Goal: Transaction & Acquisition: Obtain resource

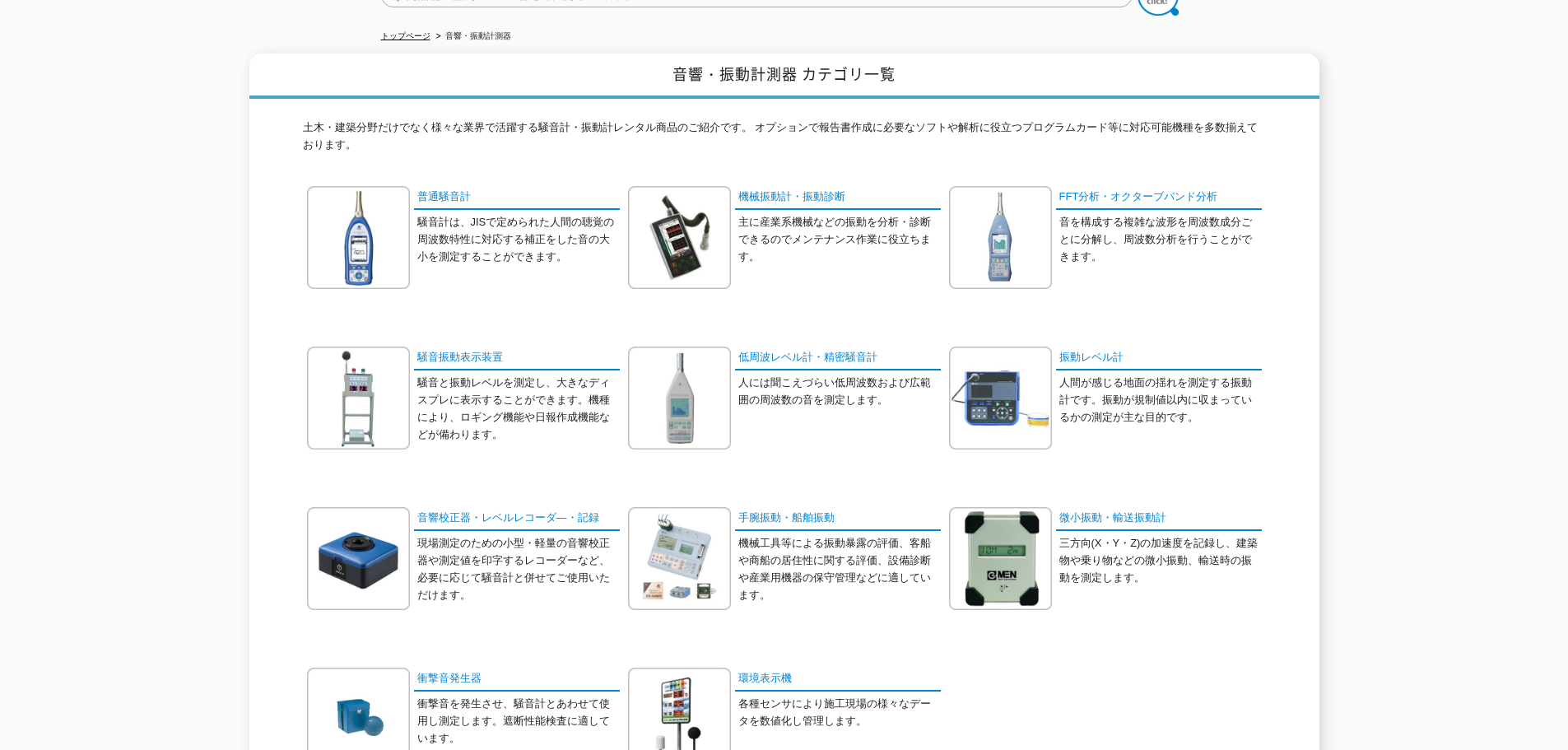
scroll to position [247, 0]
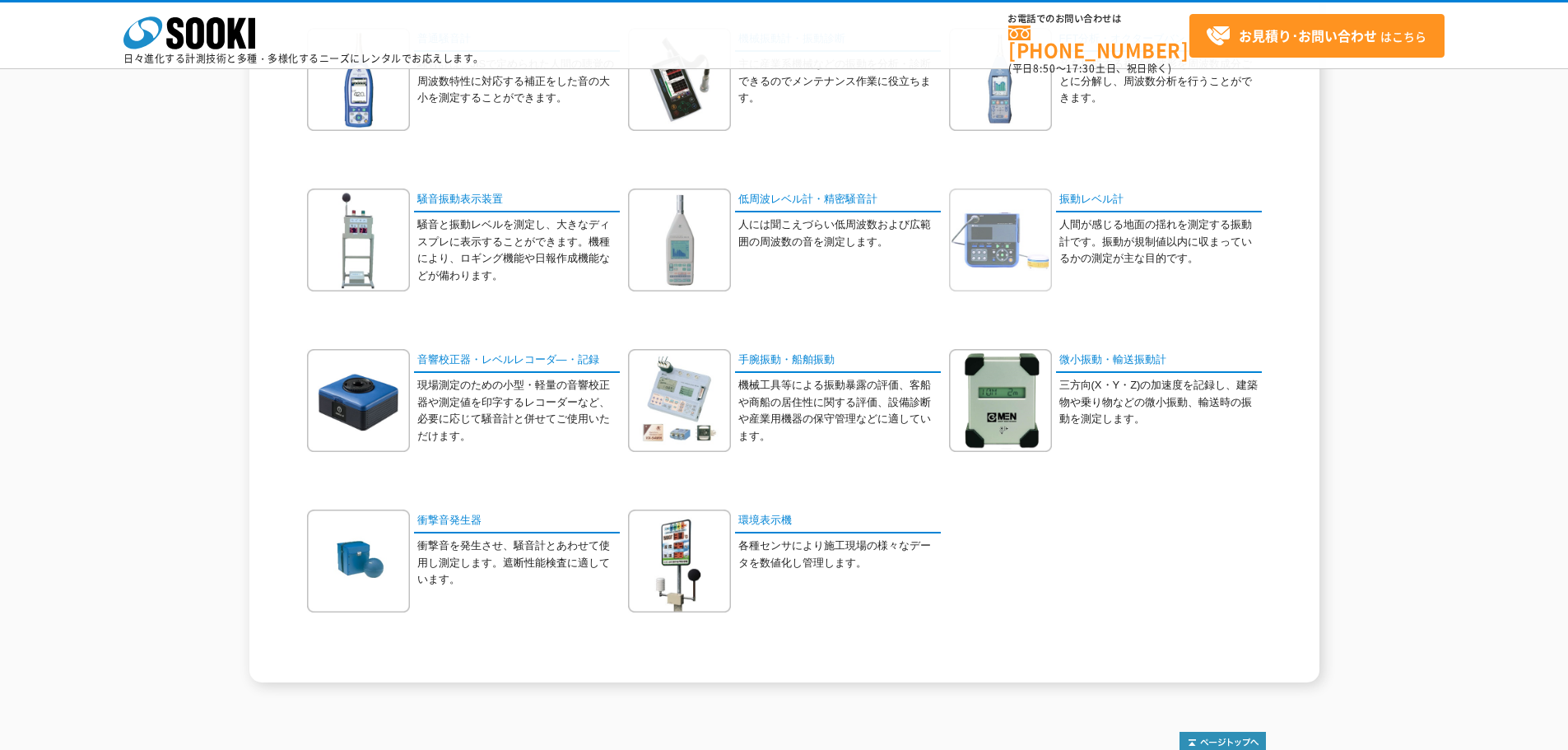
click at [1025, 257] on img at bounding box center [1001, 240] width 103 height 103
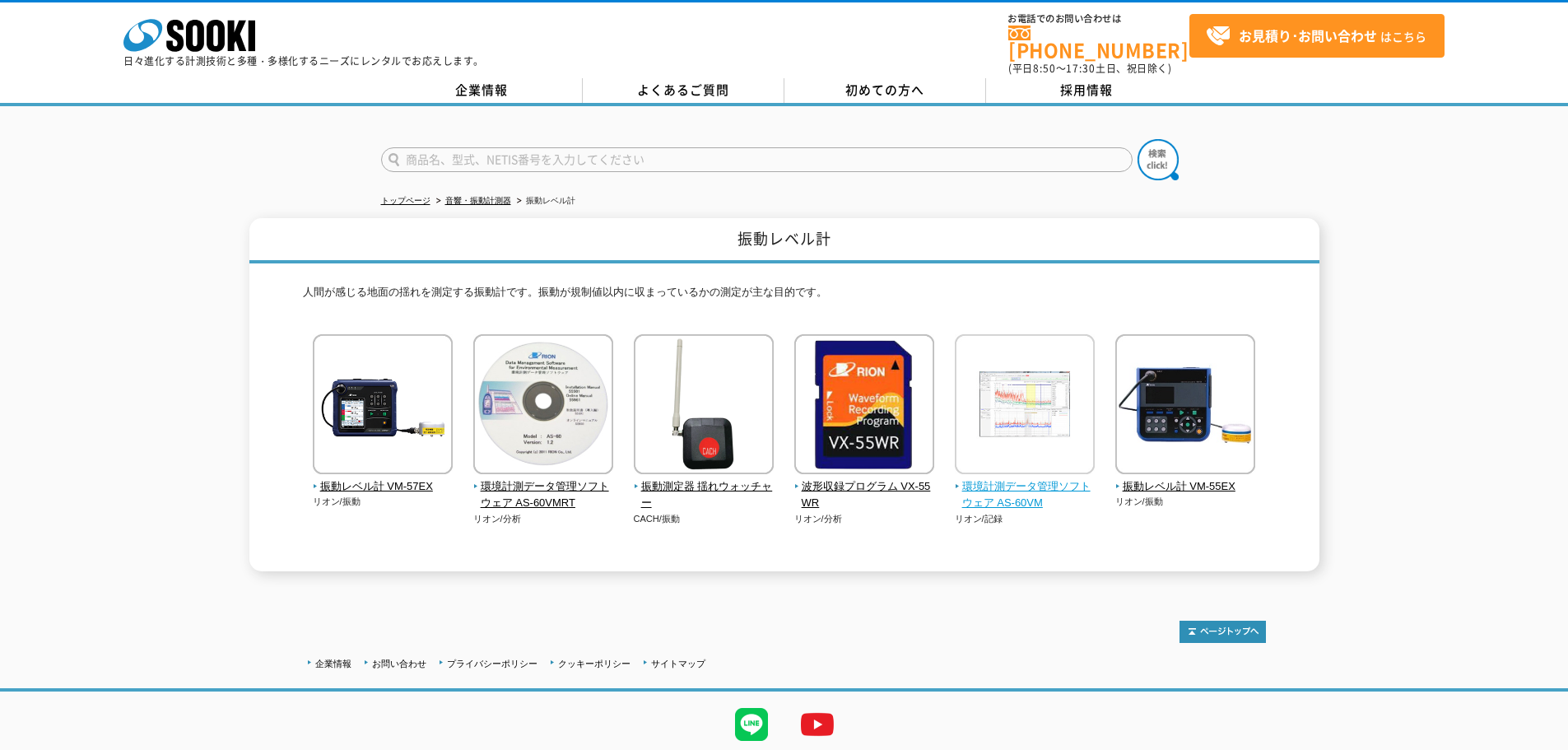
click at [1013, 407] on img at bounding box center [1025, 406] width 140 height 144
